Goal: Transaction & Acquisition: Purchase product/service

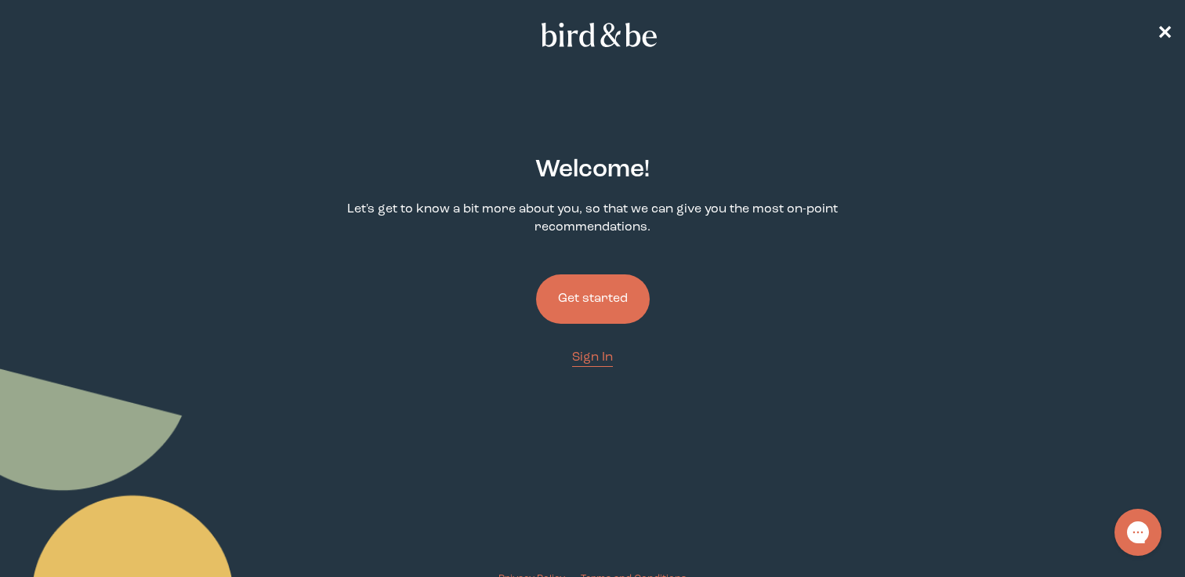
click at [582, 299] on button "Get started" at bounding box center [593, 298] width 114 height 49
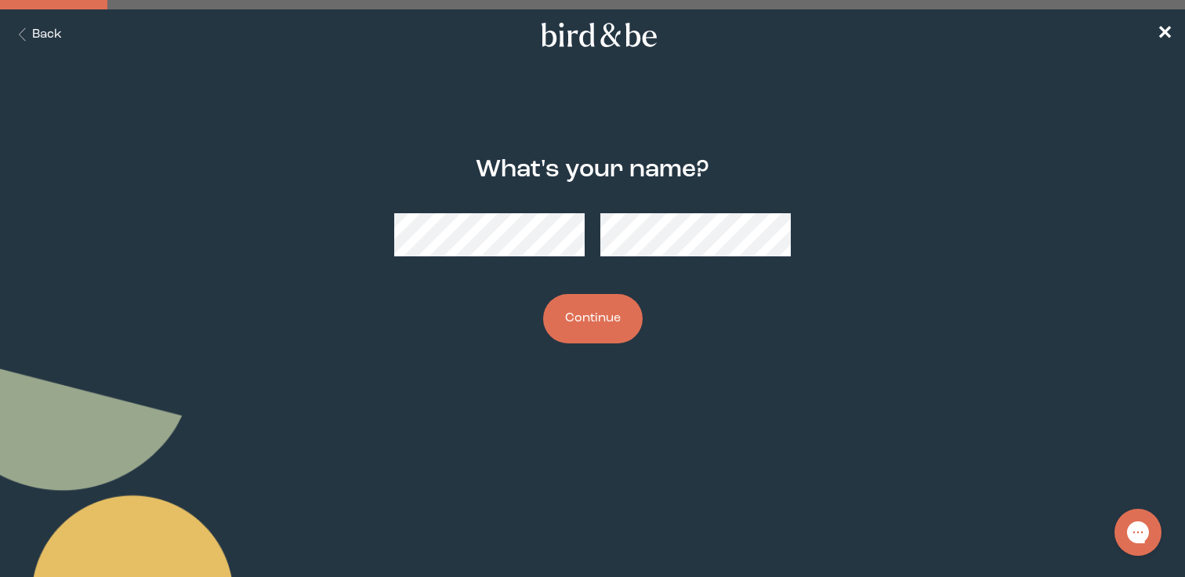
click at [598, 316] on button "Continue" at bounding box center [593, 318] width 100 height 49
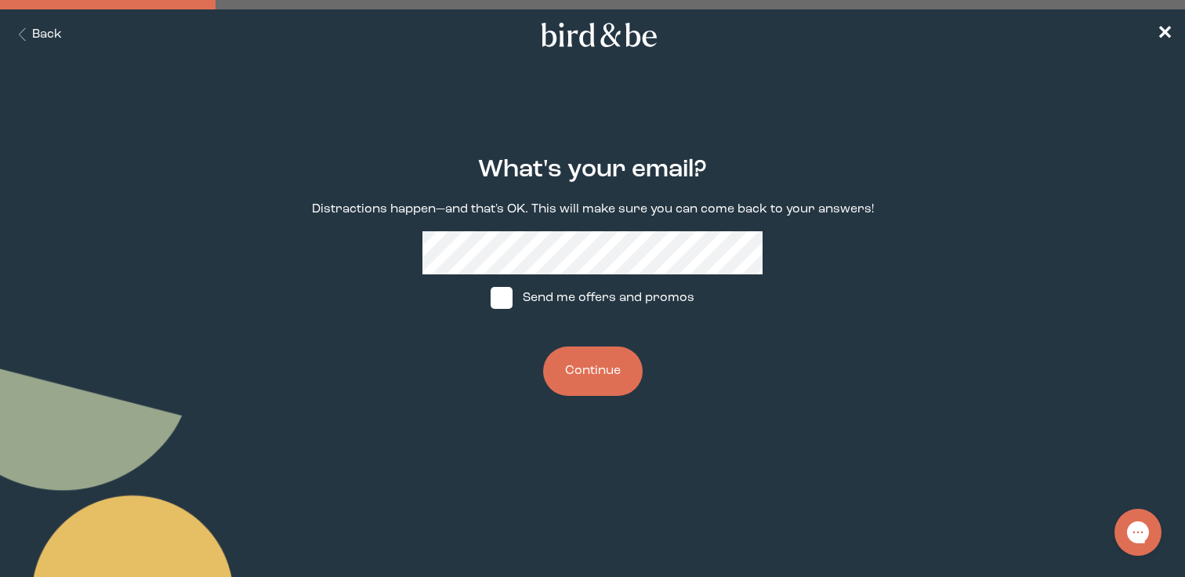
click at [636, 300] on label "Send me offers and promos" at bounding box center [593, 297] width 234 height 47
click at [491, 299] on input "Send me offers and promos" at bounding box center [490, 298] width 1 height 1
checkbox input "true"
click at [606, 375] on button "Continue" at bounding box center [593, 370] width 100 height 49
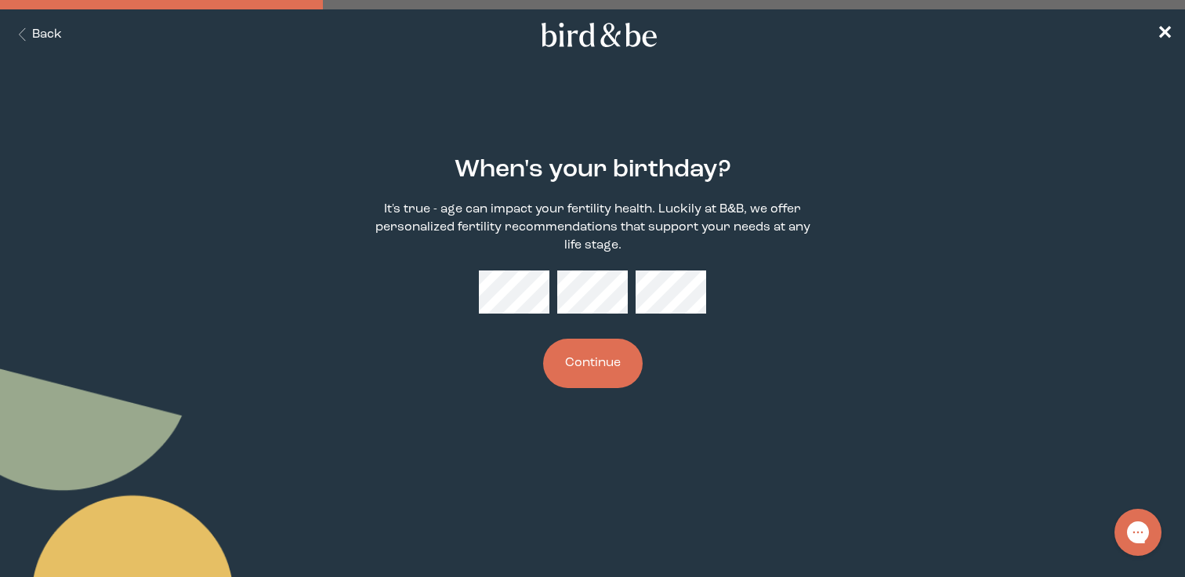
click at [479, 269] on div "When's your birthday? It's true - age can impact your fertility health. Luckily…" at bounding box center [592, 273] width 567 height 282
click at [626, 357] on button "Continue" at bounding box center [593, 363] width 100 height 49
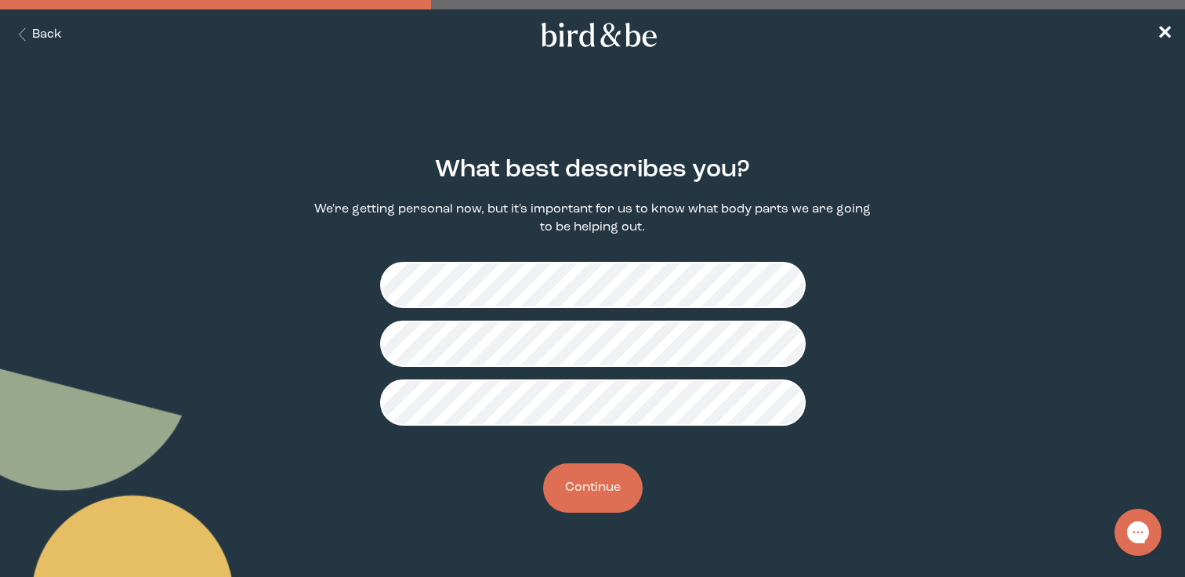
click at [612, 496] on button "Continue" at bounding box center [593, 487] width 100 height 49
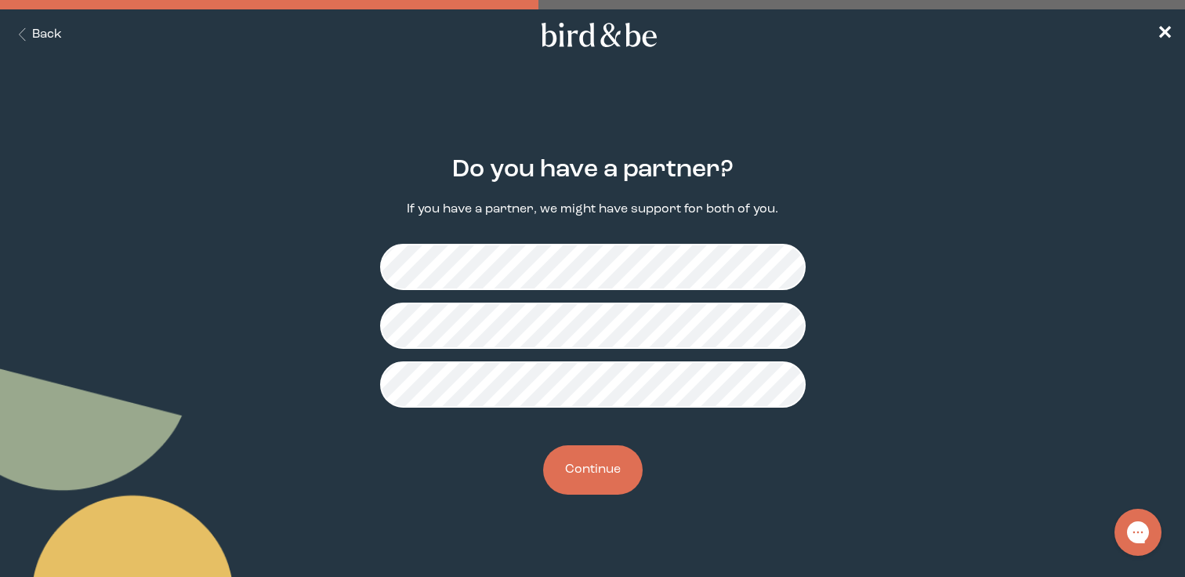
click at [603, 473] on button "Continue" at bounding box center [593, 469] width 100 height 49
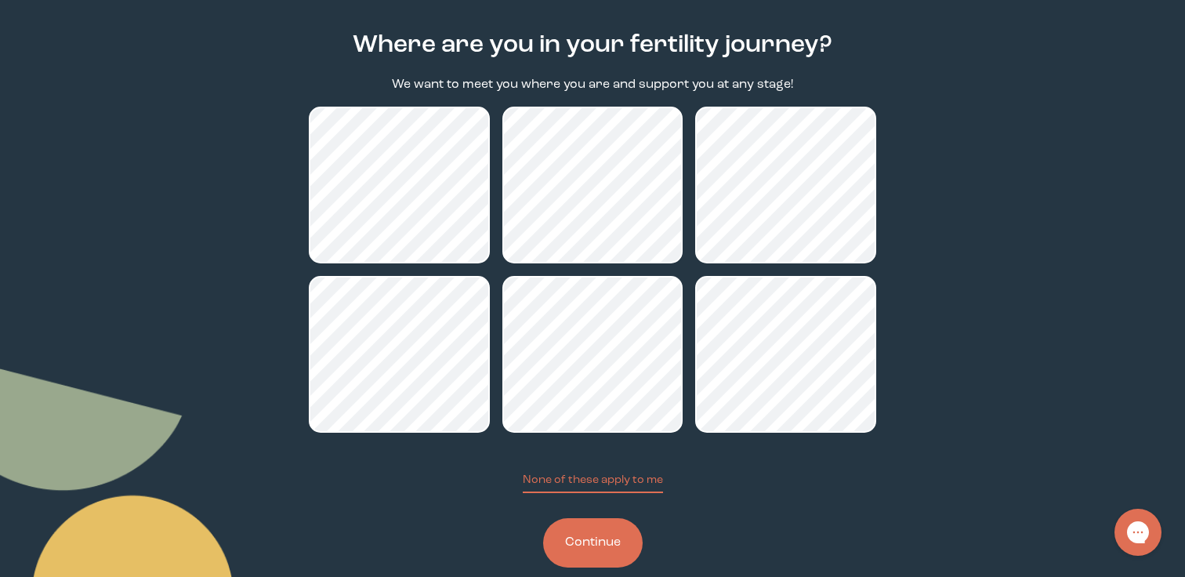
scroll to position [121, 0]
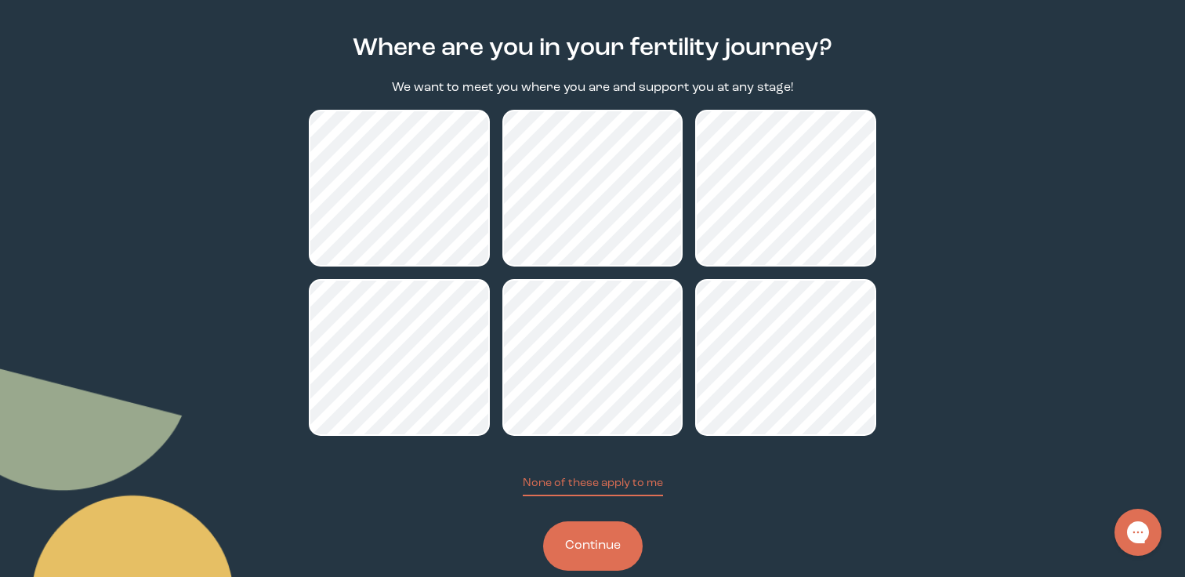
click at [608, 548] on button "Continue" at bounding box center [593, 545] width 100 height 49
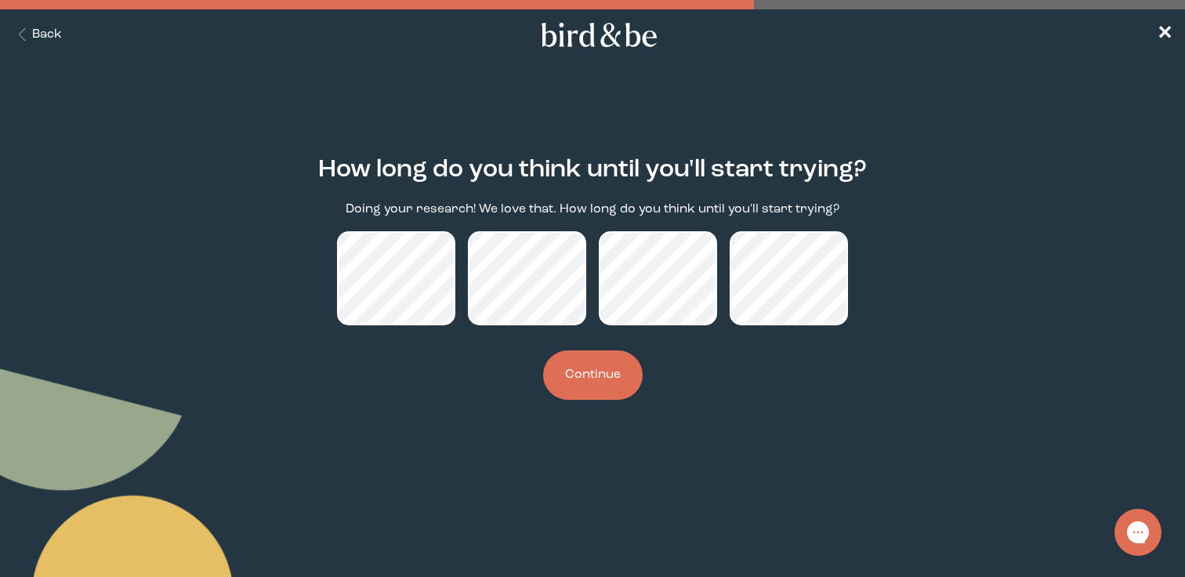
click at [596, 397] on button "Continue" at bounding box center [593, 374] width 100 height 49
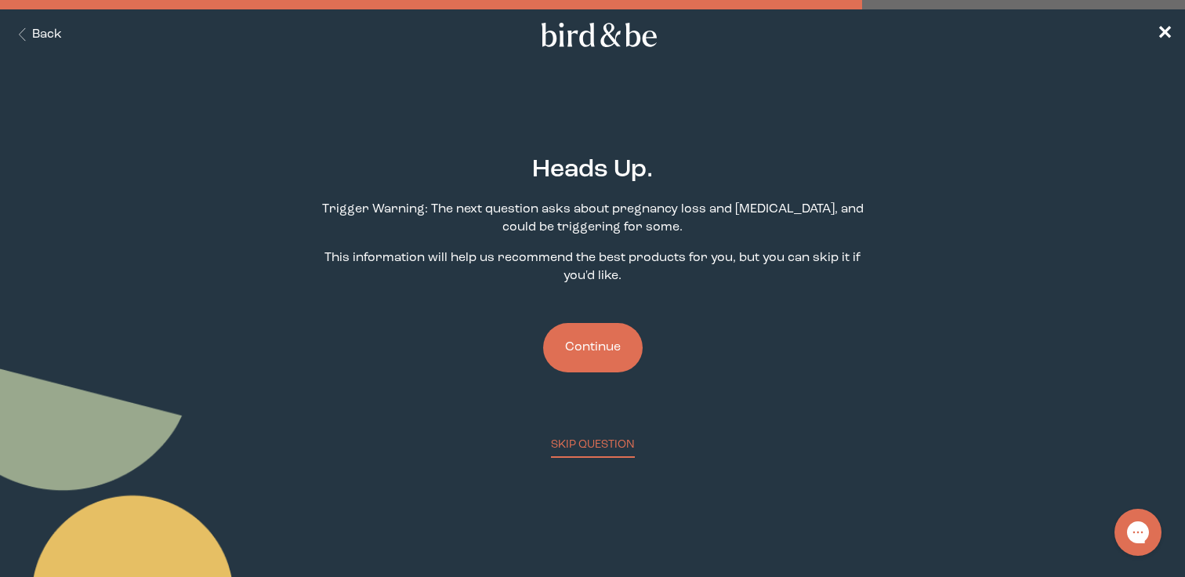
click at [613, 364] on button "Continue" at bounding box center [593, 347] width 100 height 49
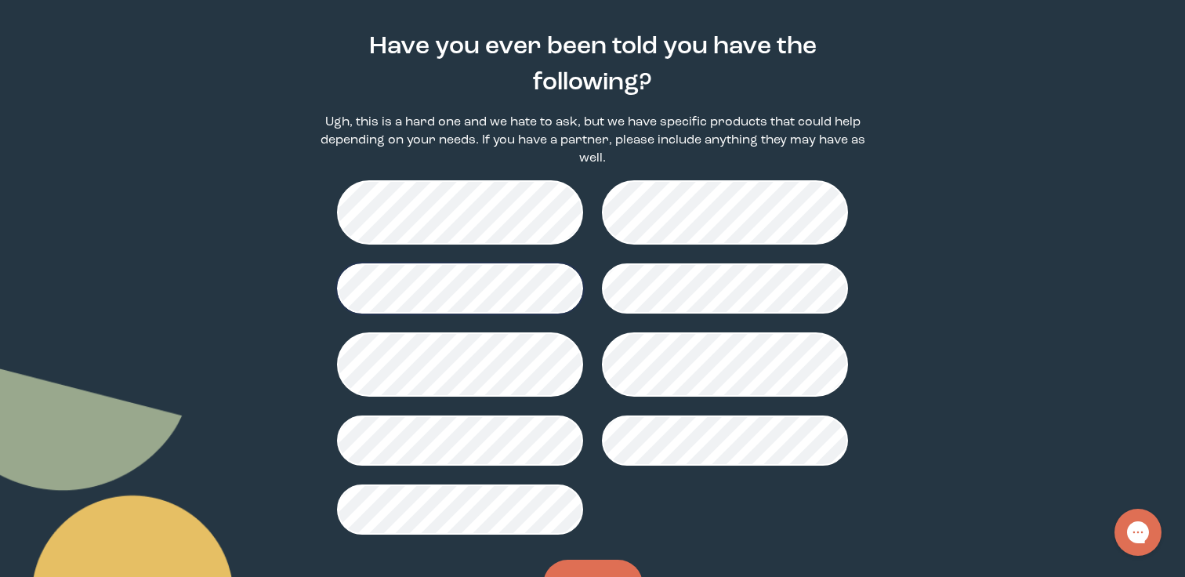
scroll to position [193, 0]
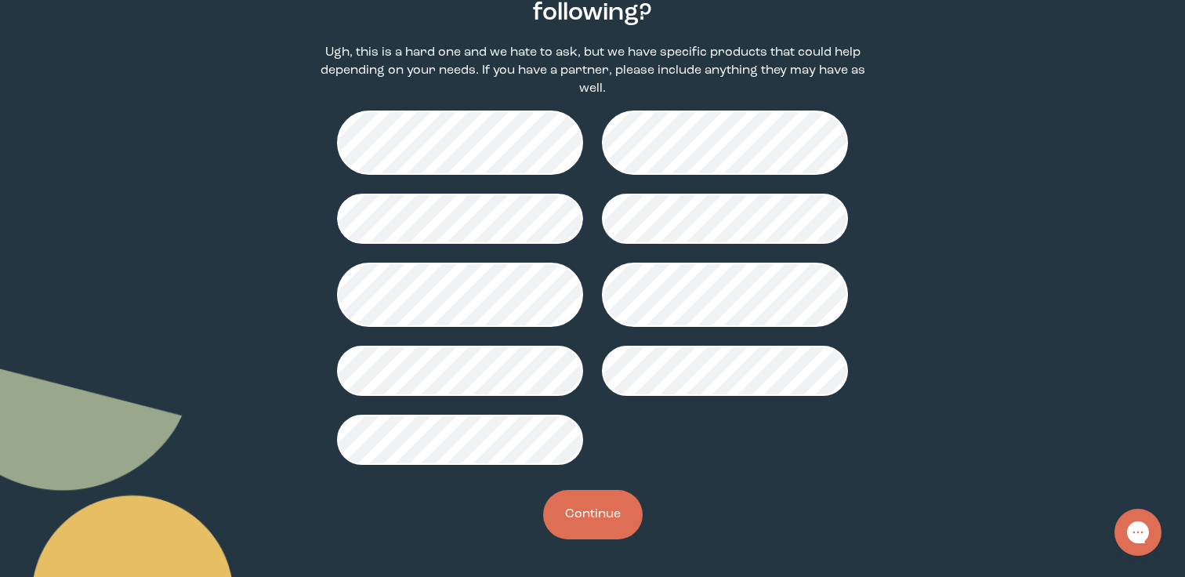
click at [609, 505] on button "Continue" at bounding box center [593, 514] width 100 height 49
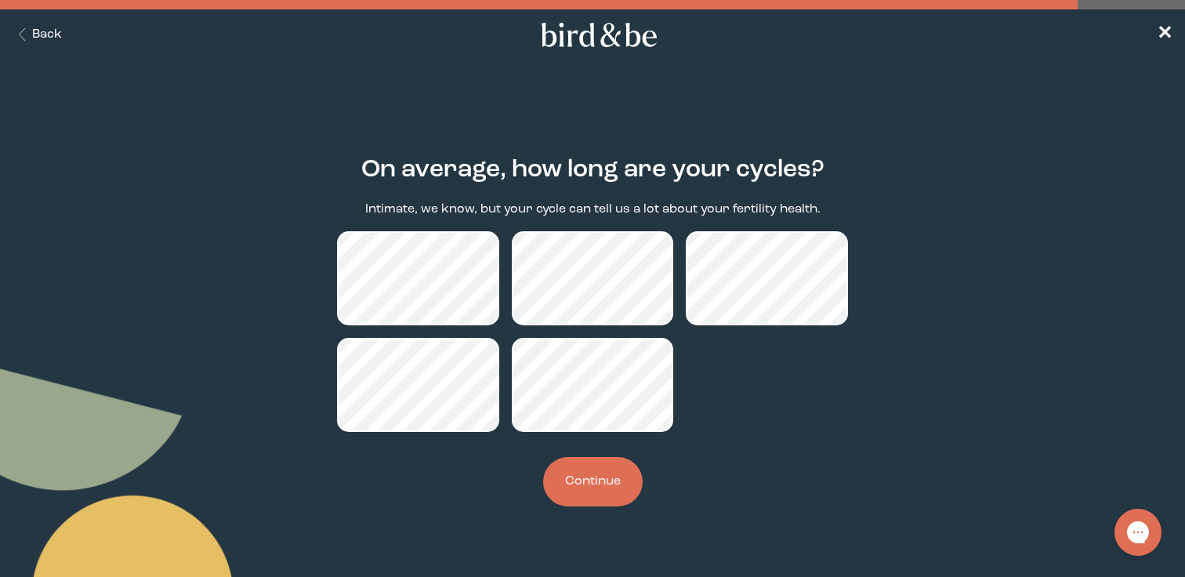
click at [607, 490] on button "Continue" at bounding box center [593, 481] width 100 height 49
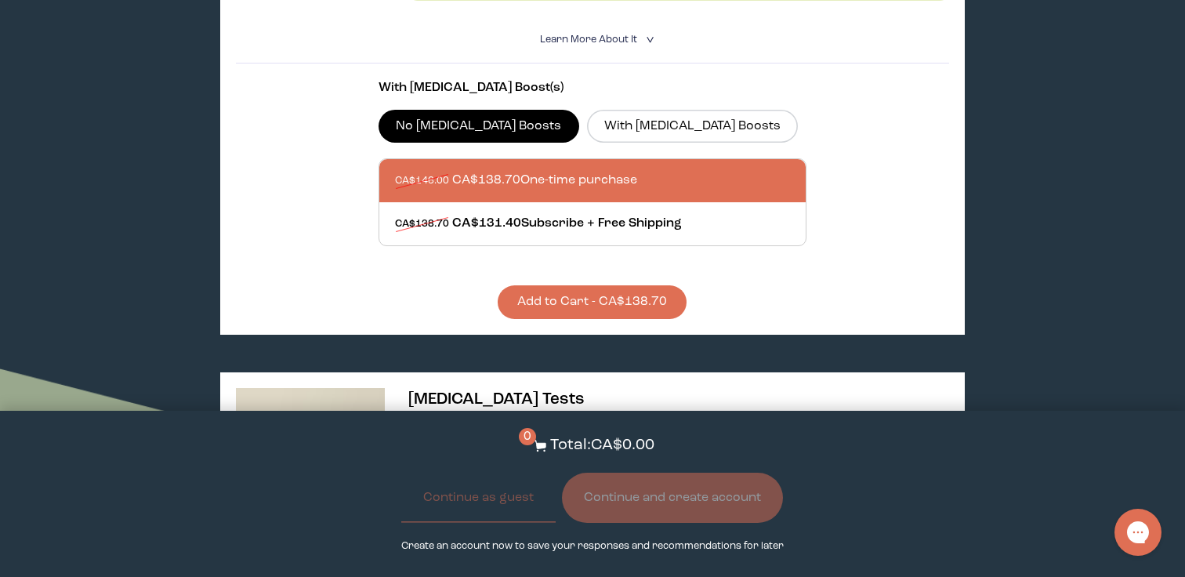
scroll to position [578, 0]
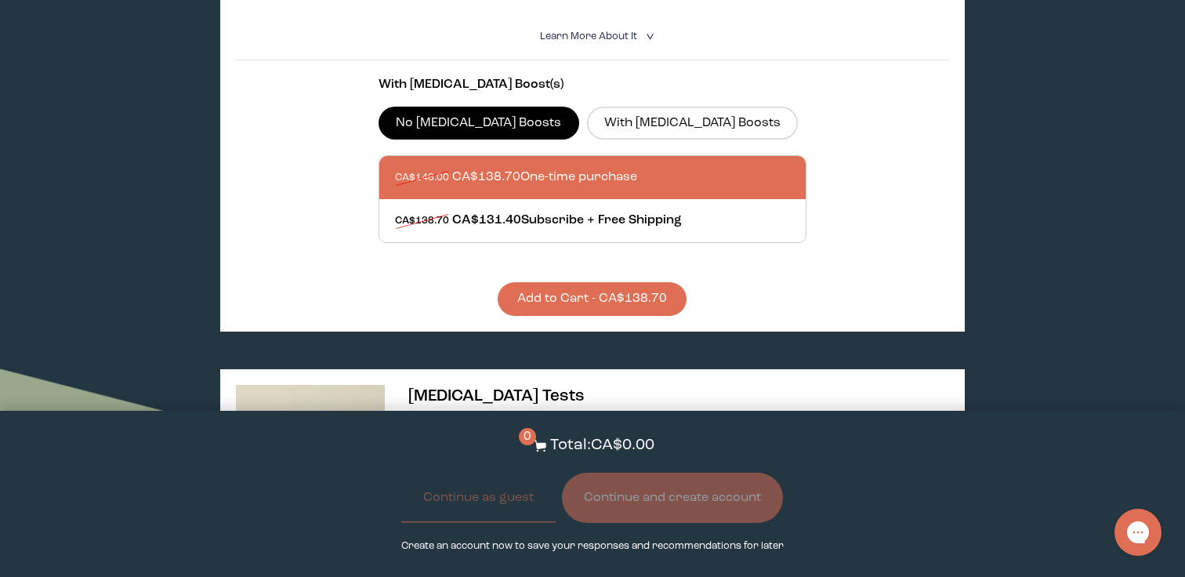
click at [593, 299] on button "Add to Cart - CA$138.70" at bounding box center [592, 299] width 189 height 34
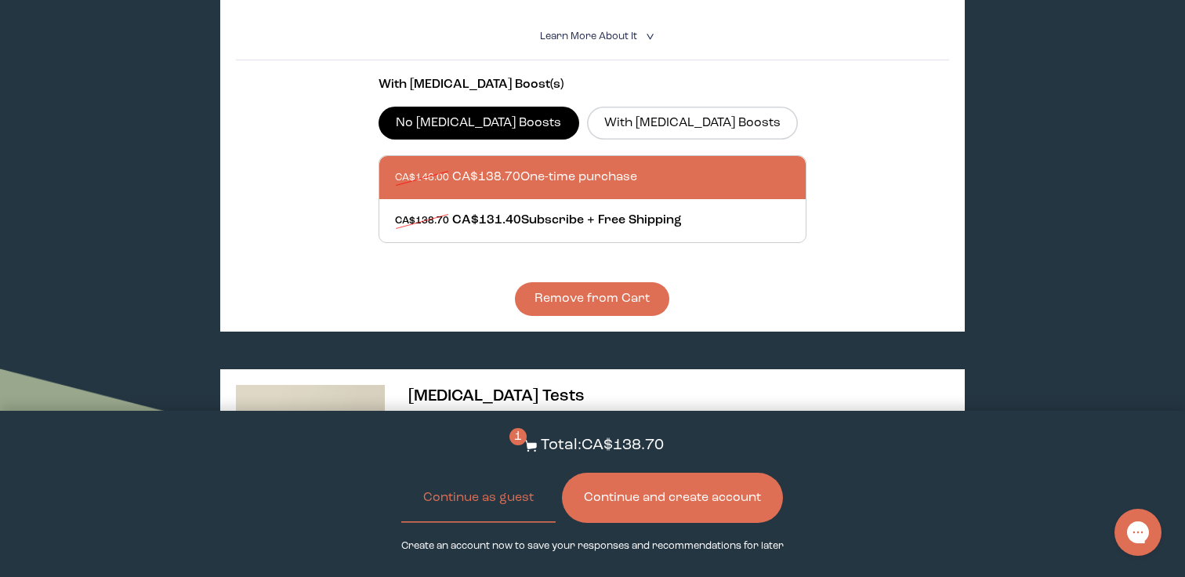
click at [664, 504] on button "Continue and create account" at bounding box center [672, 498] width 221 height 50
